Goal: Task Accomplishment & Management: Use online tool/utility

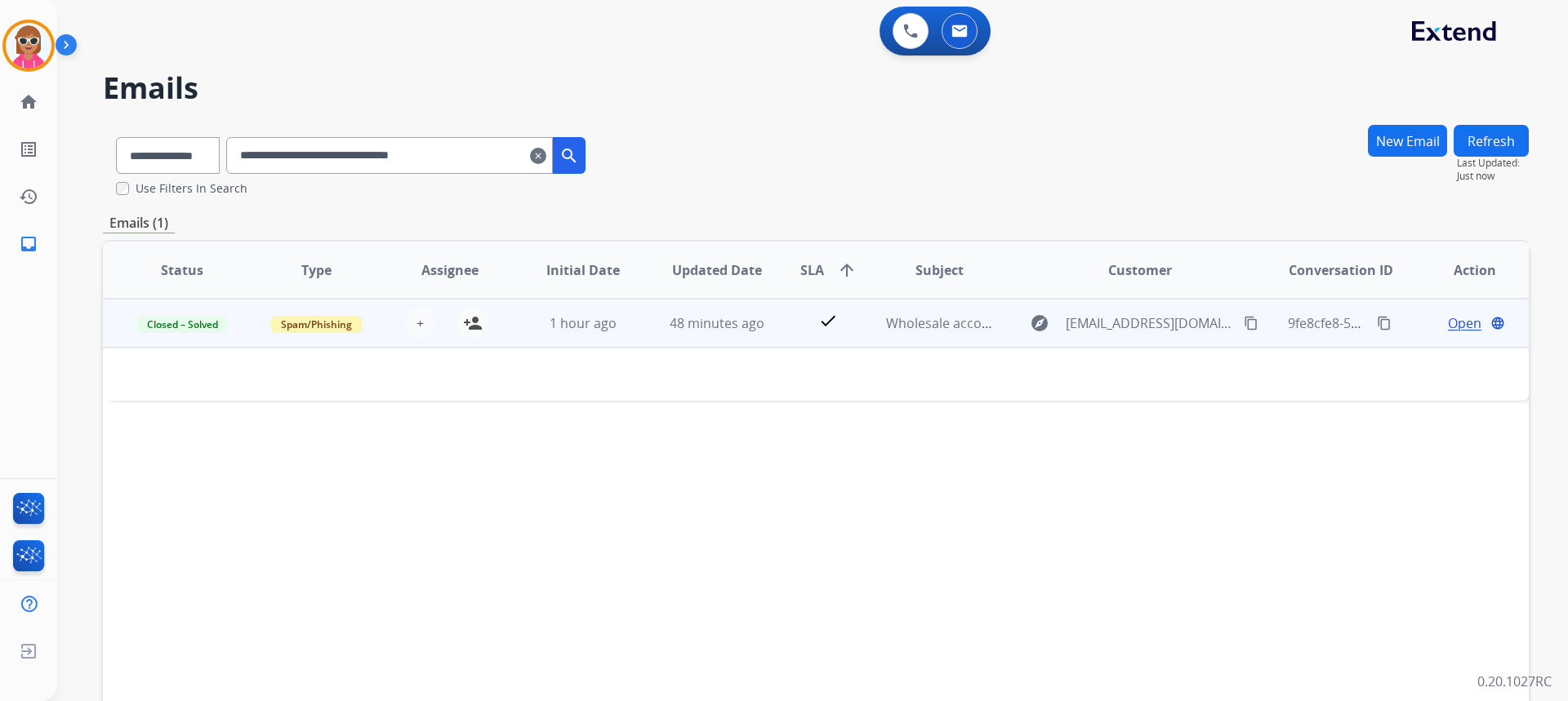
select select "**********"
click at [905, 29] on img at bounding box center [910, 31] width 14 height 14
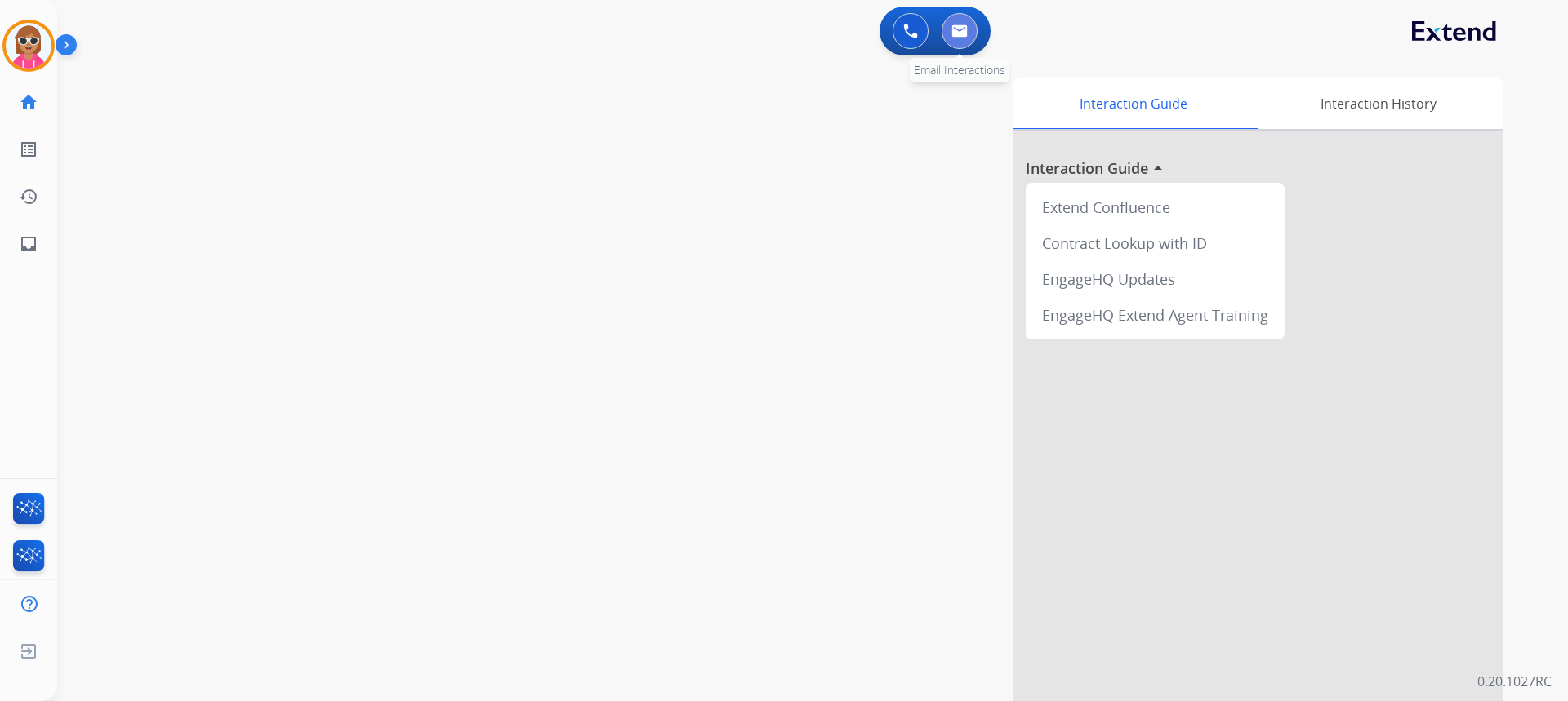
click at [954, 37] on img at bounding box center [959, 30] width 16 height 13
select select "**********"
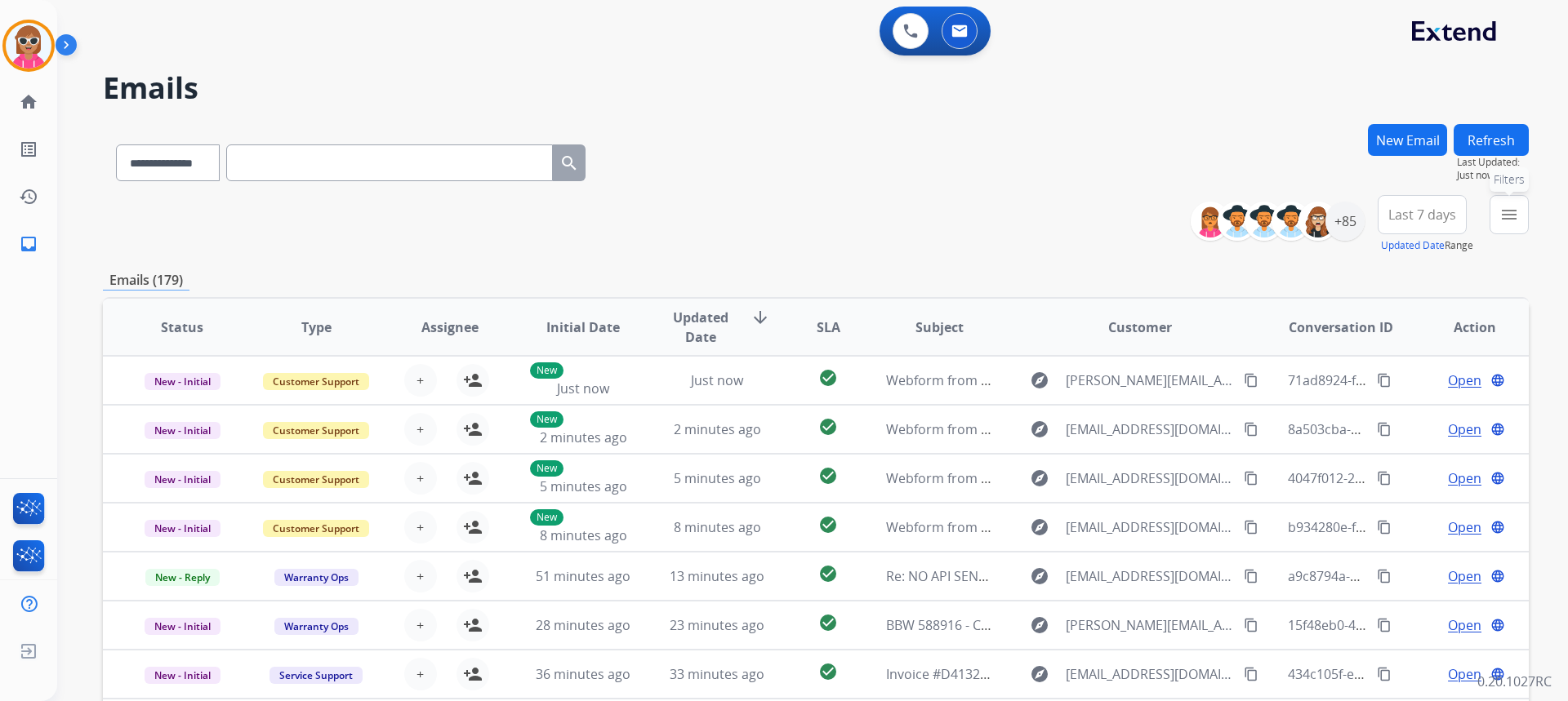
click at [1509, 228] on button "menu Filters" at bounding box center [1509, 215] width 39 height 39
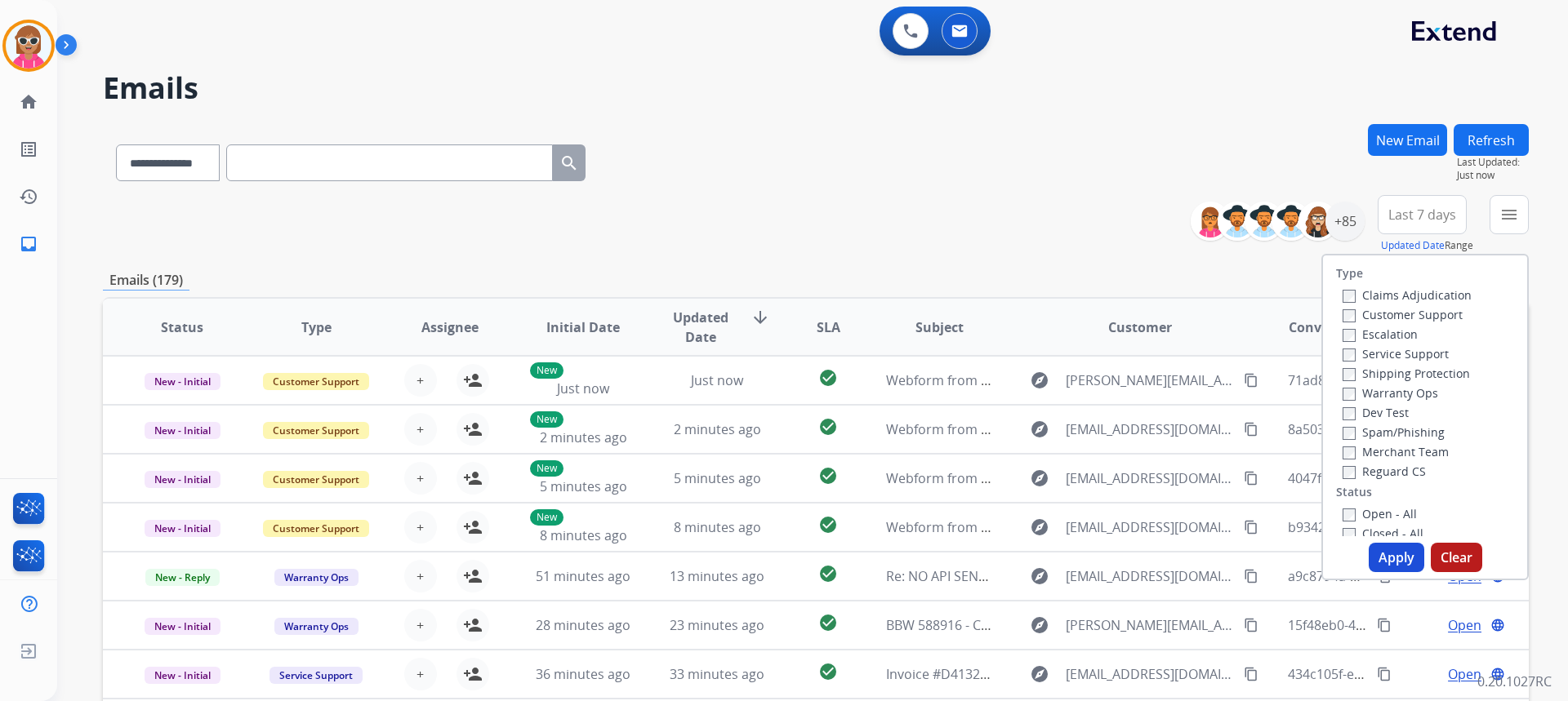
click at [1404, 322] on div "Customer Support" at bounding box center [1406, 314] width 129 height 20
click at [1414, 305] on div "Customer Support" at bounding box center [1406, 314] width 129 height 20
click at [1409, 319] on label "Customer Support" at bounding box center [1402, 314] width 120 height 15
click at [1410, 368] on label "Shipping Protection" at bounding box center [1406, 373] width 128 height 15
click at [1400, 466] on label "Reguard CS" at bounding box center [1383, 471] width 83 height 15
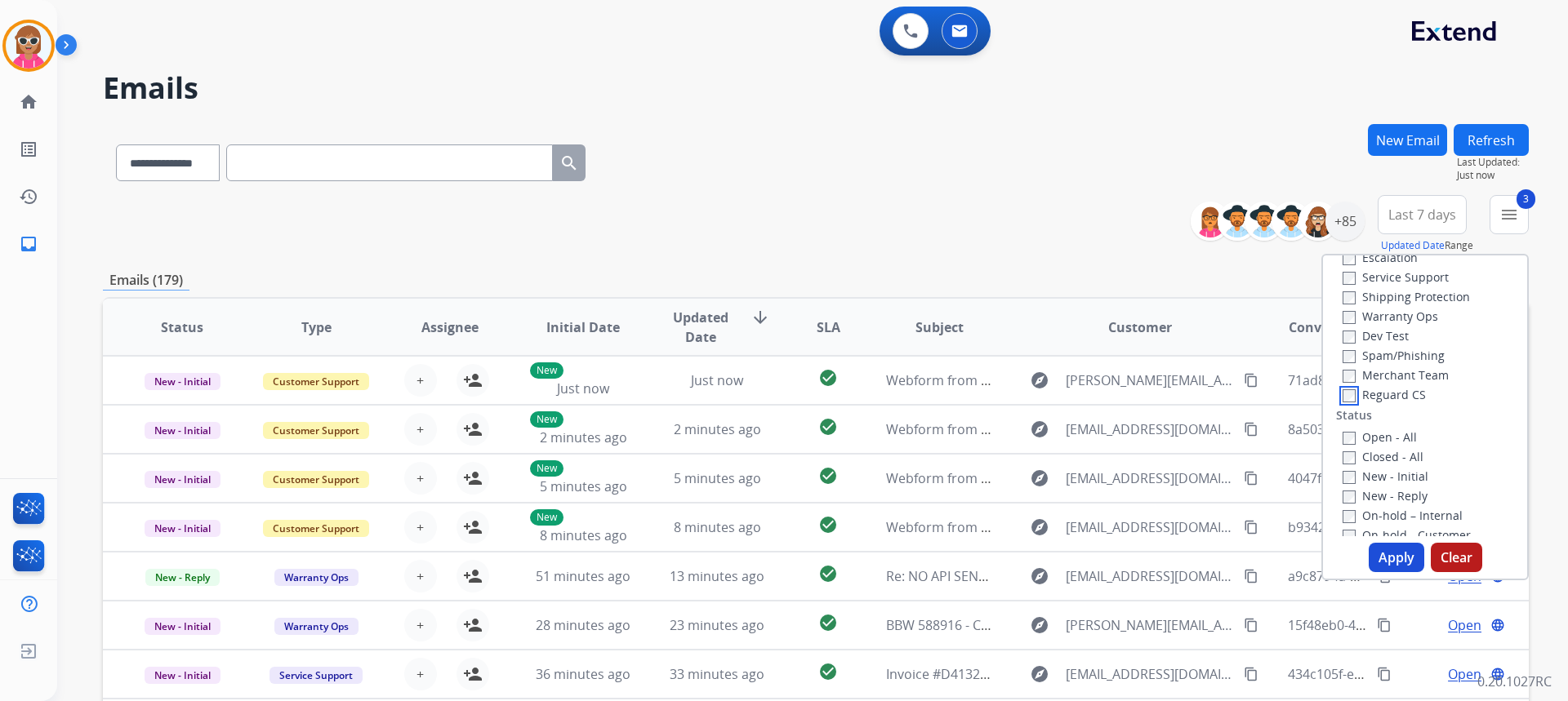
scroll to position [163, 0]
click at [1397, 369] on label "Closed - All" at bounding box center [1382, 369] width 81 height 15
click at [1391, 563] on button "Apply" at bounding box center [1397, 557] width 55 height 29
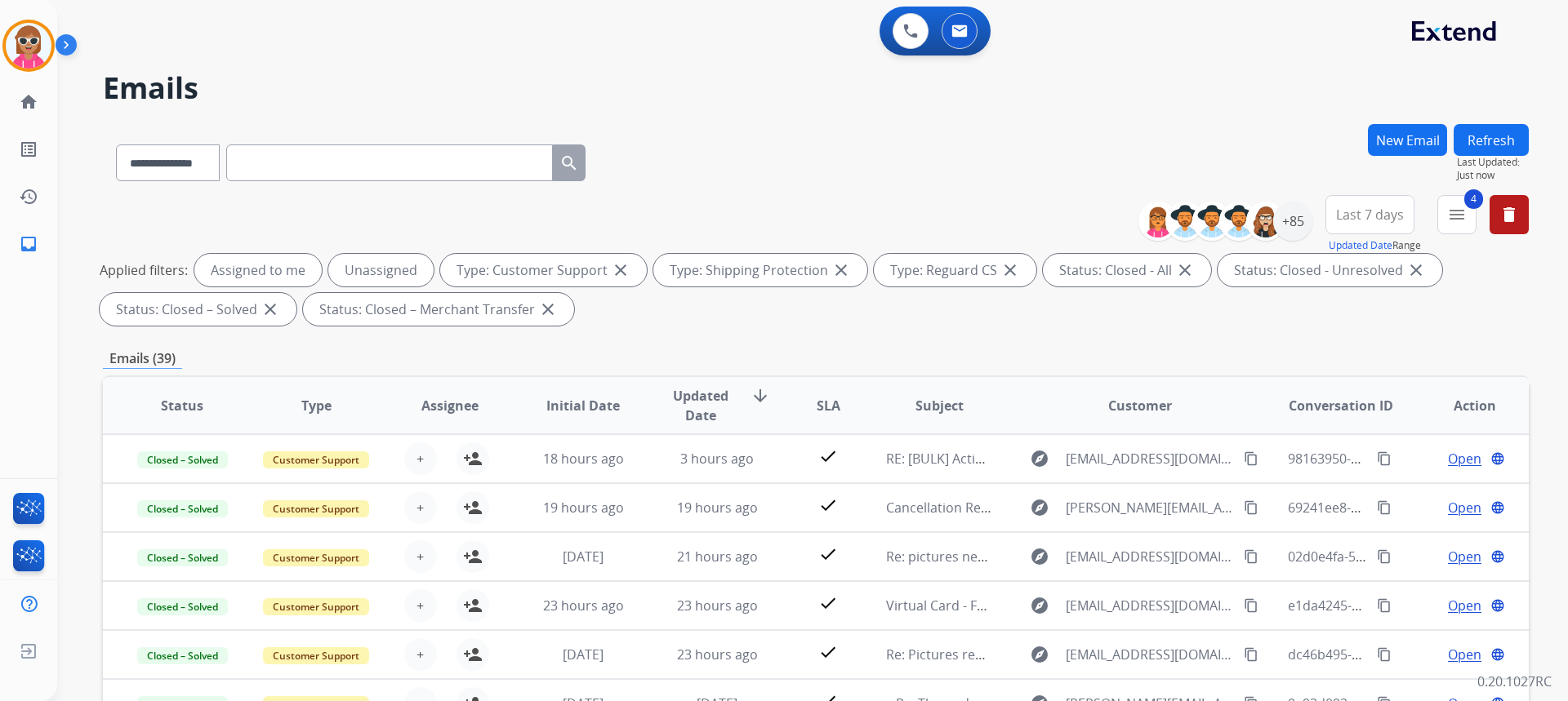
scroll to position [2, 0]
click at [1291, 226] on div "+85" at bounding box center [1293, 221] width 39 height 39
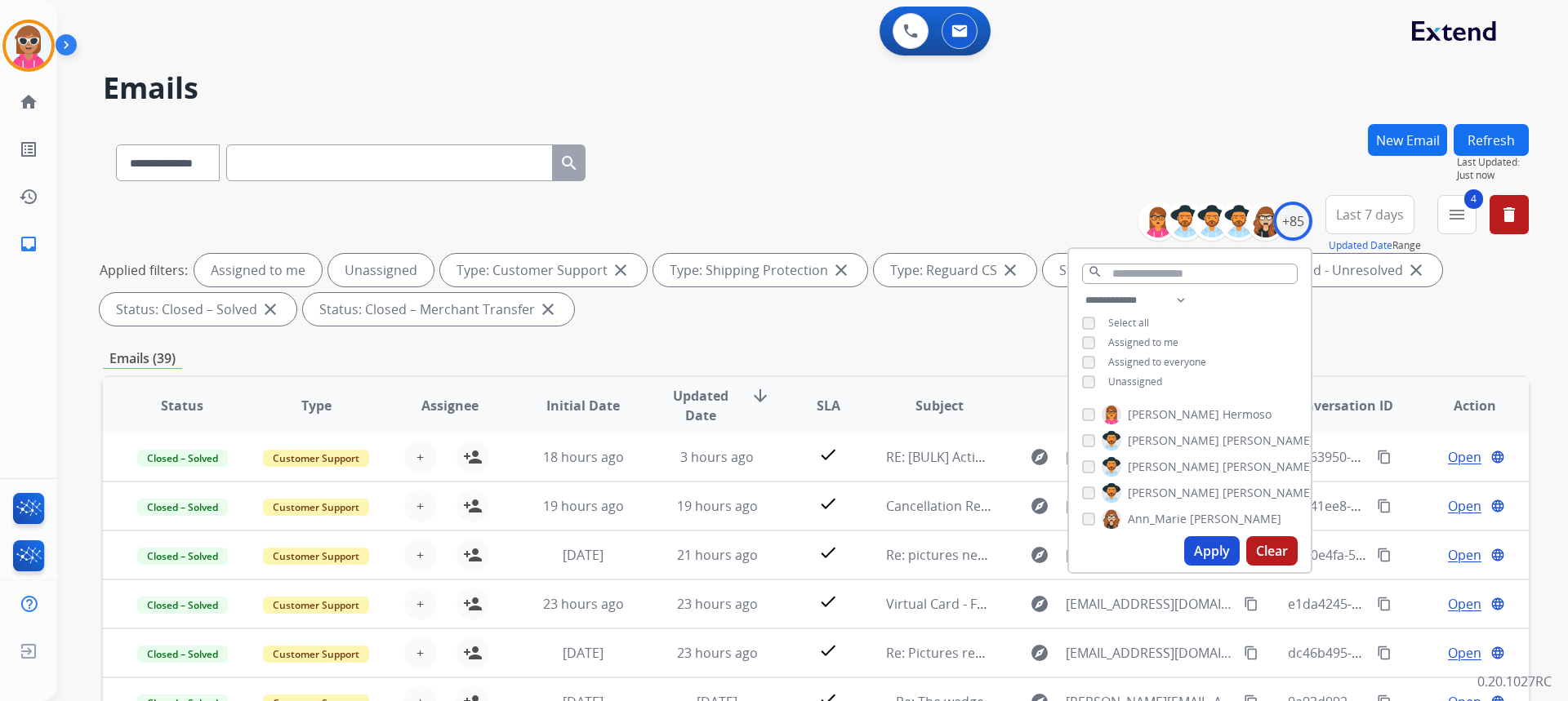
click at [1116, 344] on span "Assigned to me" at bounding box center [1143, 342] width 71 height 14
click at [1138, 384] on span "Unassigned" at bounding box center [1135, 382] width 54 height 14
click at [1144, 279] on input "text" at bounding box center [1190, 274] width 216 height 21
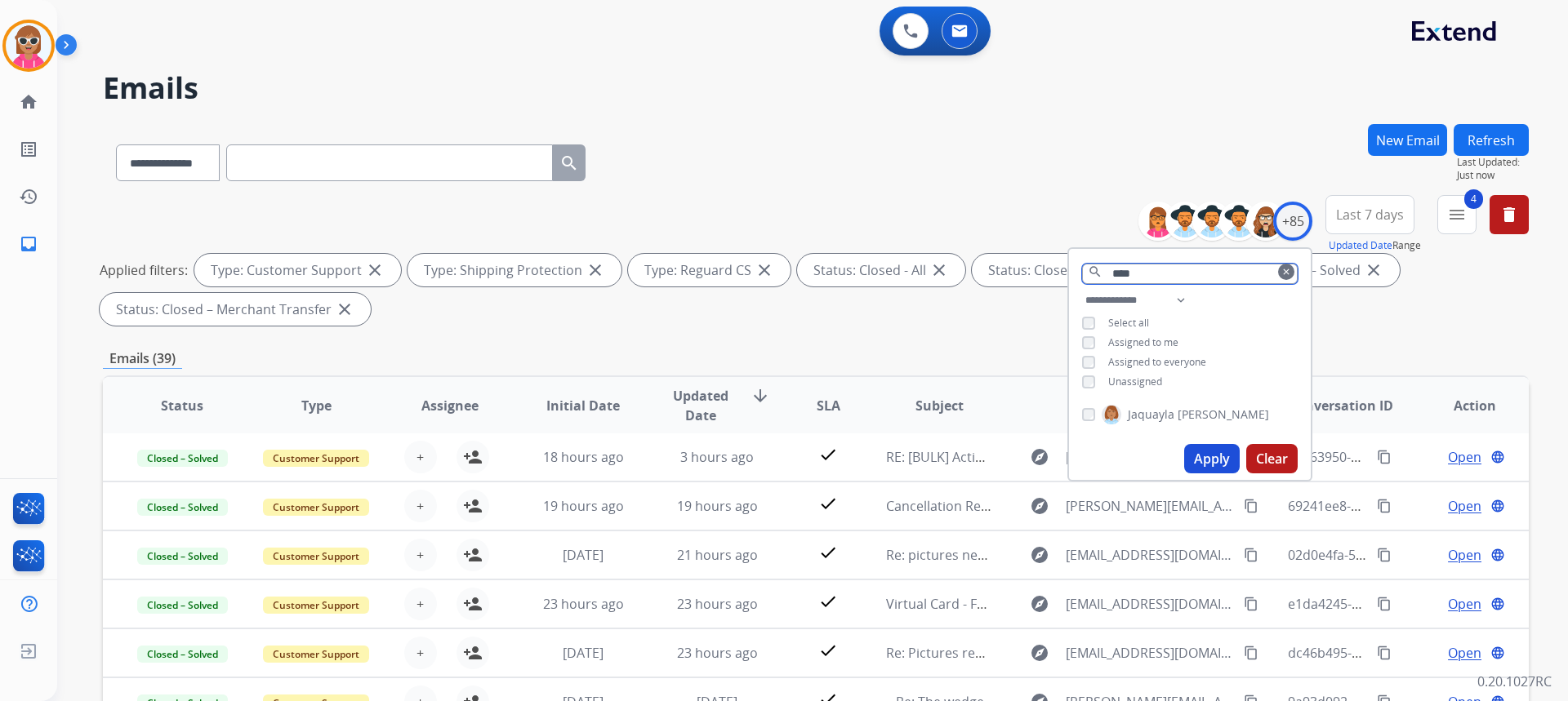
type input "****"
drag, startPoint x: 1126, startPoint y: 416, endPoint x: 1177, endPoint y: 444, distance: 58.2
click at [1129, 416] on span "Jaquayla" at bounding box center [1151, 415] width 46 height 16
drag, startPoint x: 1164, startPoint y: 414, endPoint x: 1181, endPoint y: 447, distance: 37.1
click at [1164, 415] on span "Jaquayla" at bounding box center [1151, 415] width 46 height 16
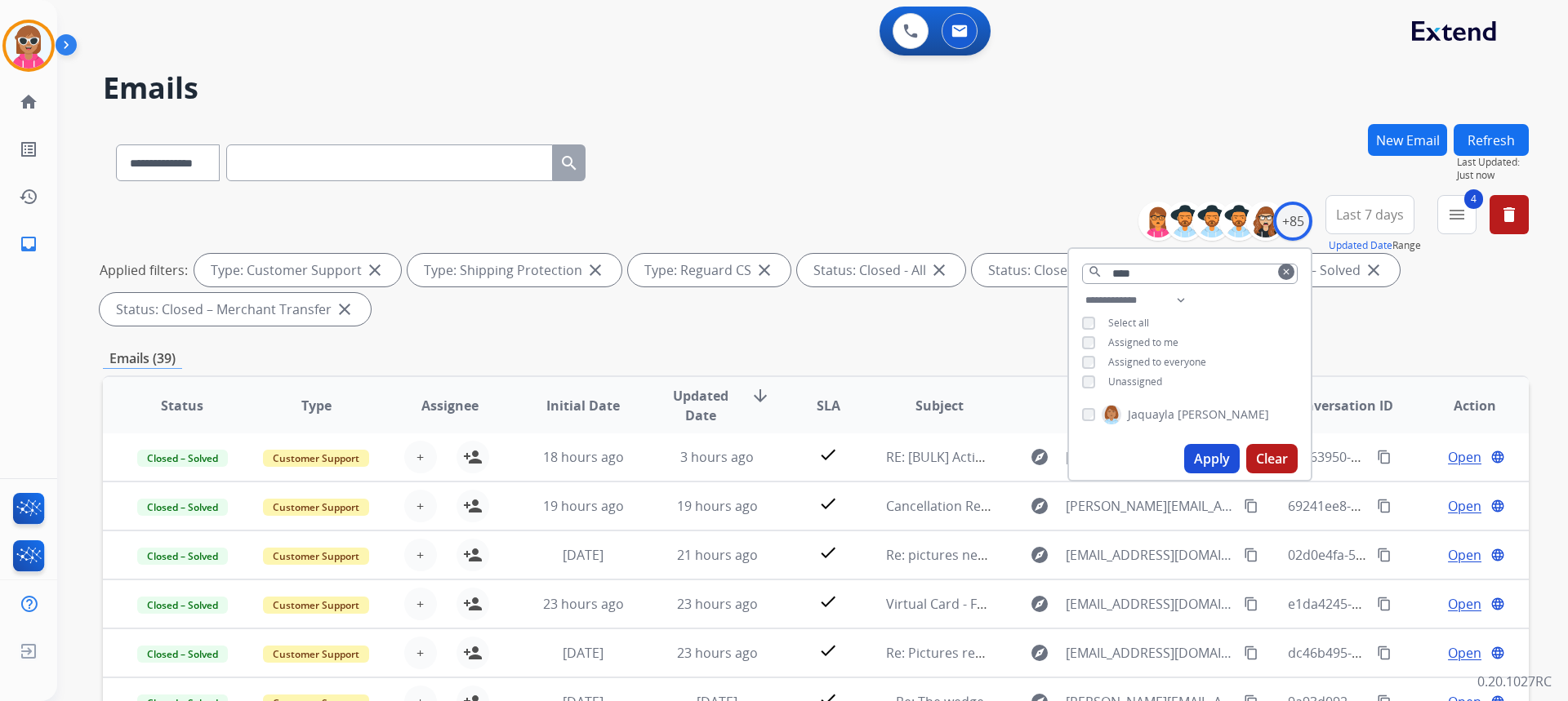
click at [1193, 458] on button "Apply" at bounding box center [1212, 458] width 55 height 29
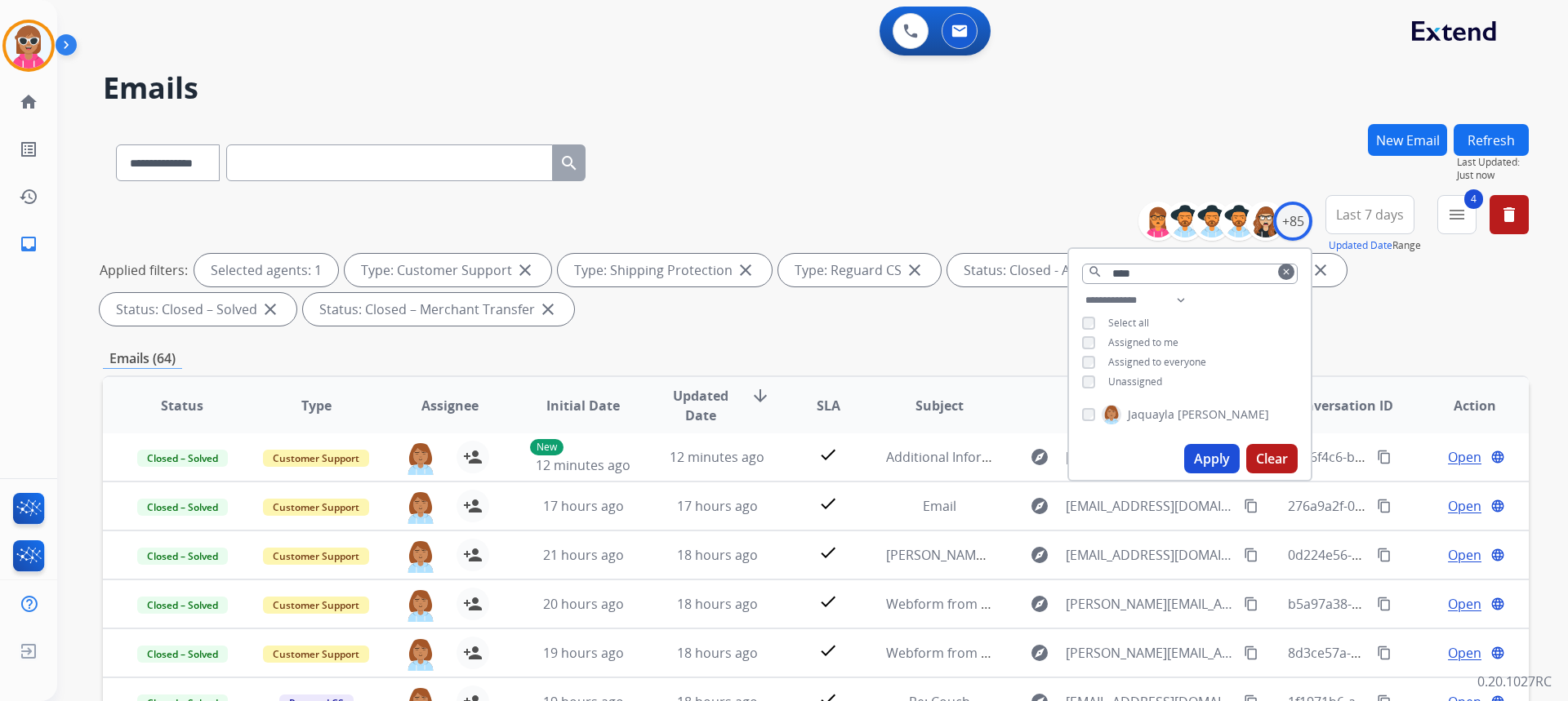
drag, startPoint x: 853, startPoint y: 173, endPoint x: 866, endPoint y: 197, distance: 27.3
click at [858, 171] on div "**********" at bounding box center [816, 160] width 1426 height 71
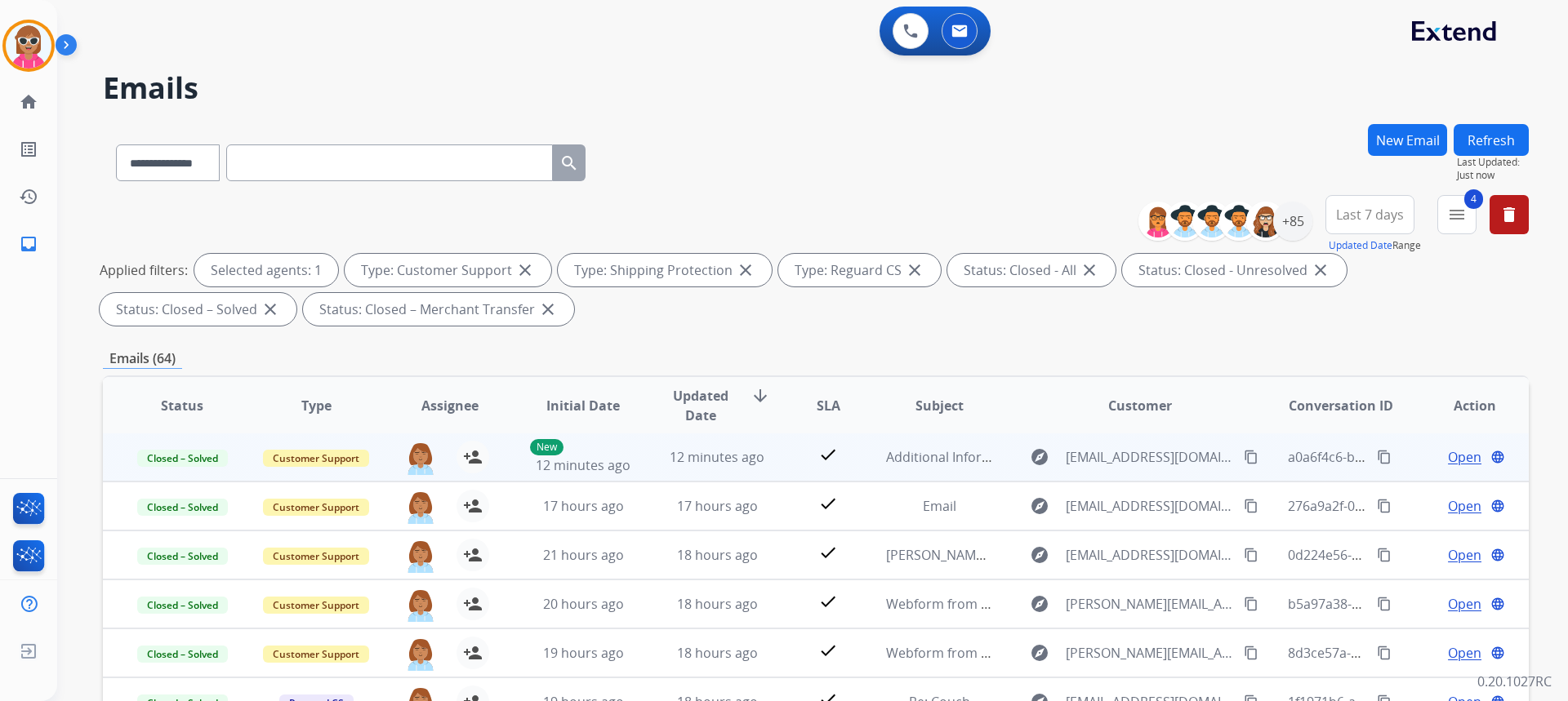
click at [1377, 457] on mat-icon "content_copy" at bounding box center [1384, 457] width 14 height 14
click at [1218, 451] on div "explore [EMAIL_ADDRESS][DOMAIN_NAME] content_copy" at bounding box center [1140, 457] width 240 height 26
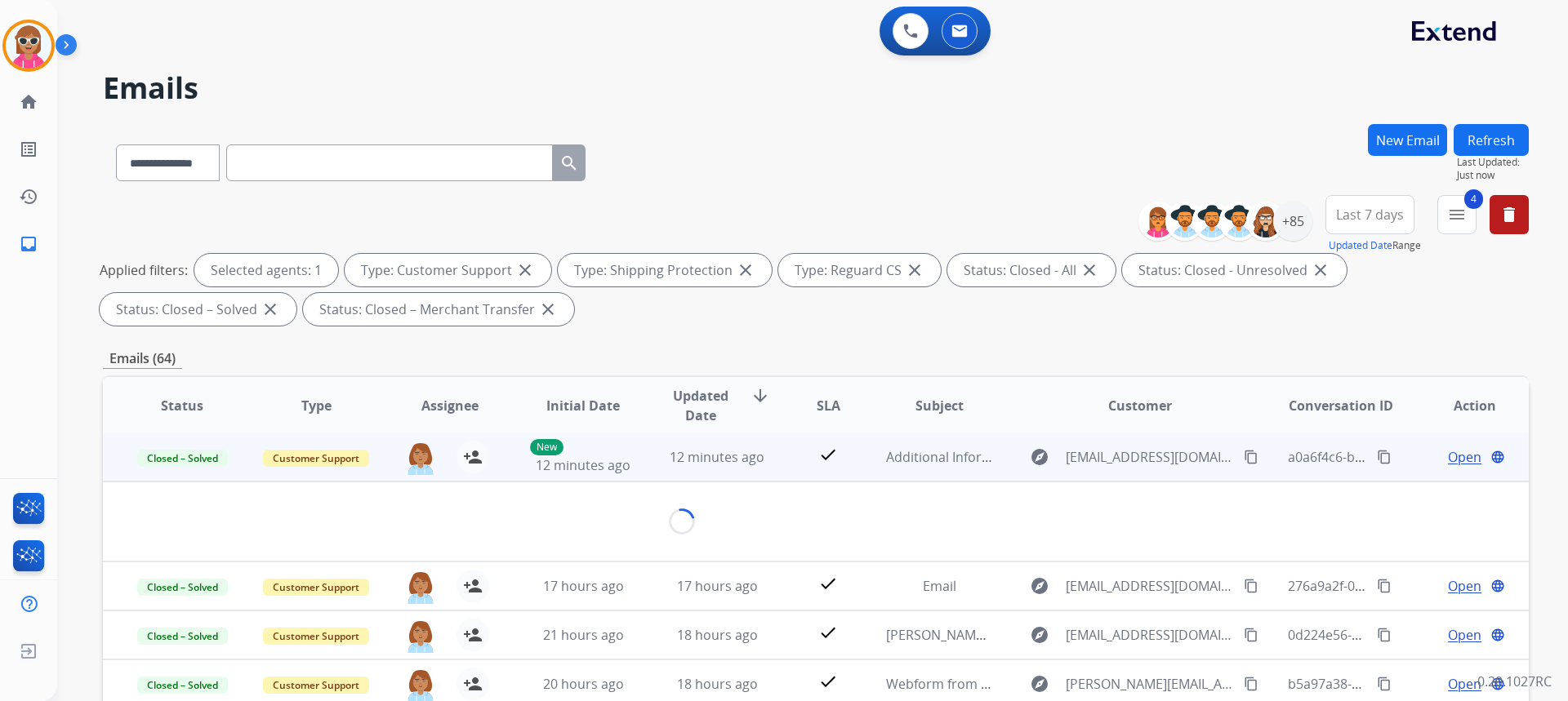
click at [1244, 453] on mat-icon "content_copy" at bounding box center [1251, 457] width 14 height 14
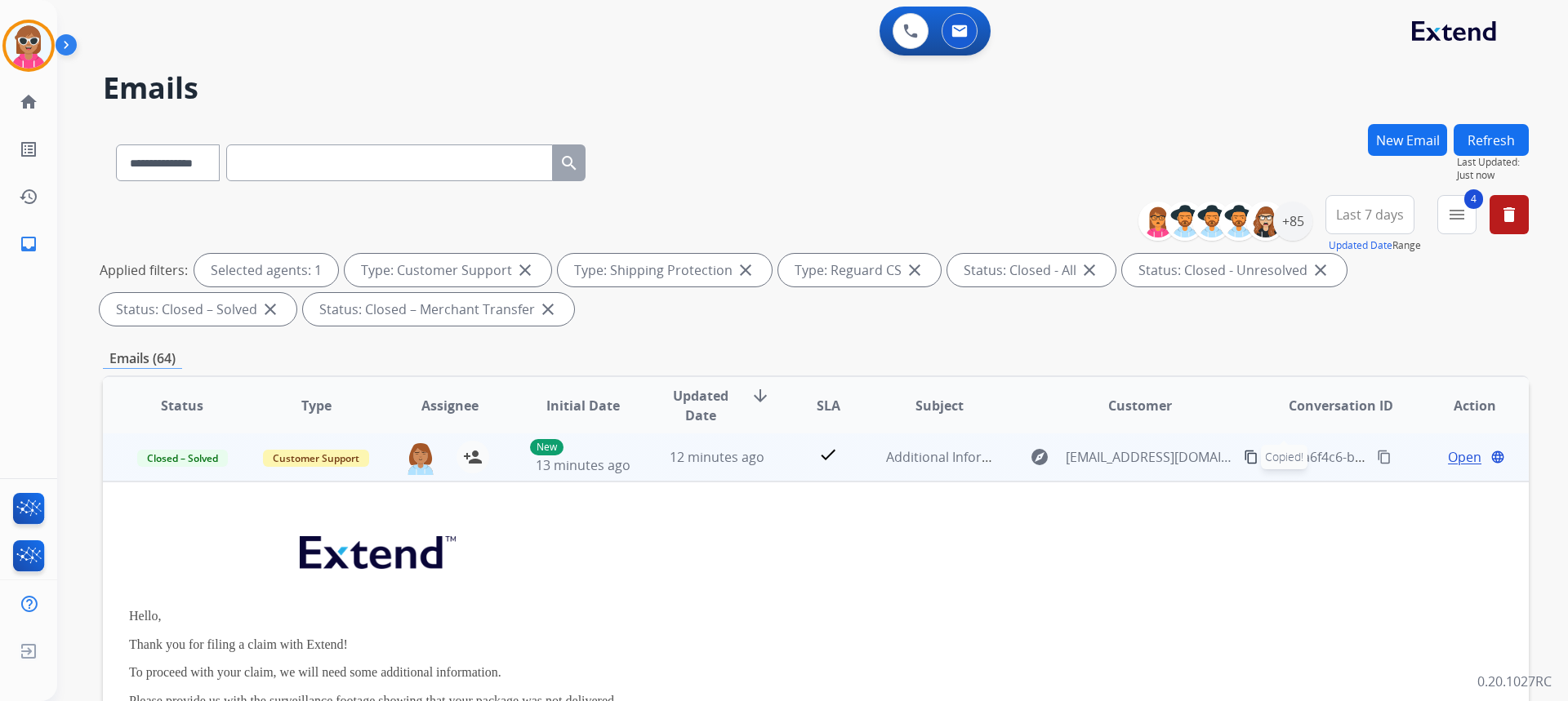
scroll to position [0, 0]
click at [1377, 463] on mat-icon "content_copy" at bounding box center [1384, 458] width 14 height 14
